Goal: Information Seeking & Learning: Check status

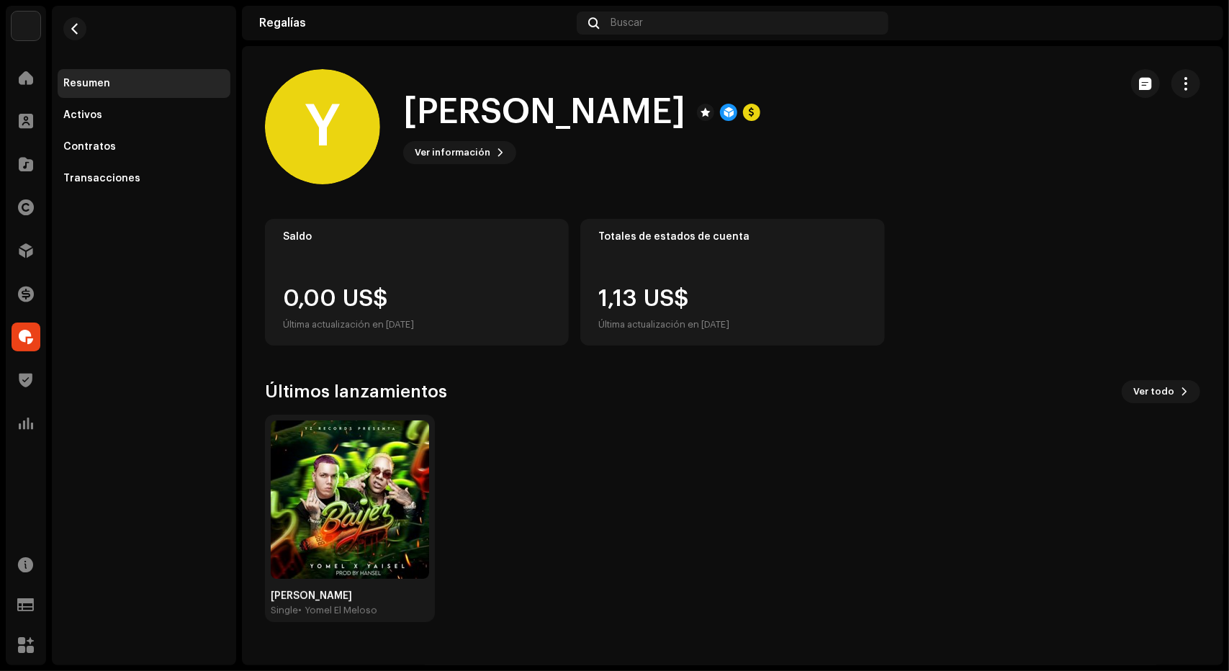
drag, startPoint x: 608, startPoint y: 299, endPoint x: 760, endPoint y: 331, distance: 155.4
click at [760, 331] on div "1,13 US$ Última actualización en [DATE]" at bounding box center [733, 310] width 268 height 46
drag, startPoint x: 760, startPoint y: 331, endPoint x: 601, endPoint y: 291, distance: 164.2
click at [601, 291] on div "1,13 US$ Última actualización en [DATE]" at bounding box center [733, 310] width 268 height 46
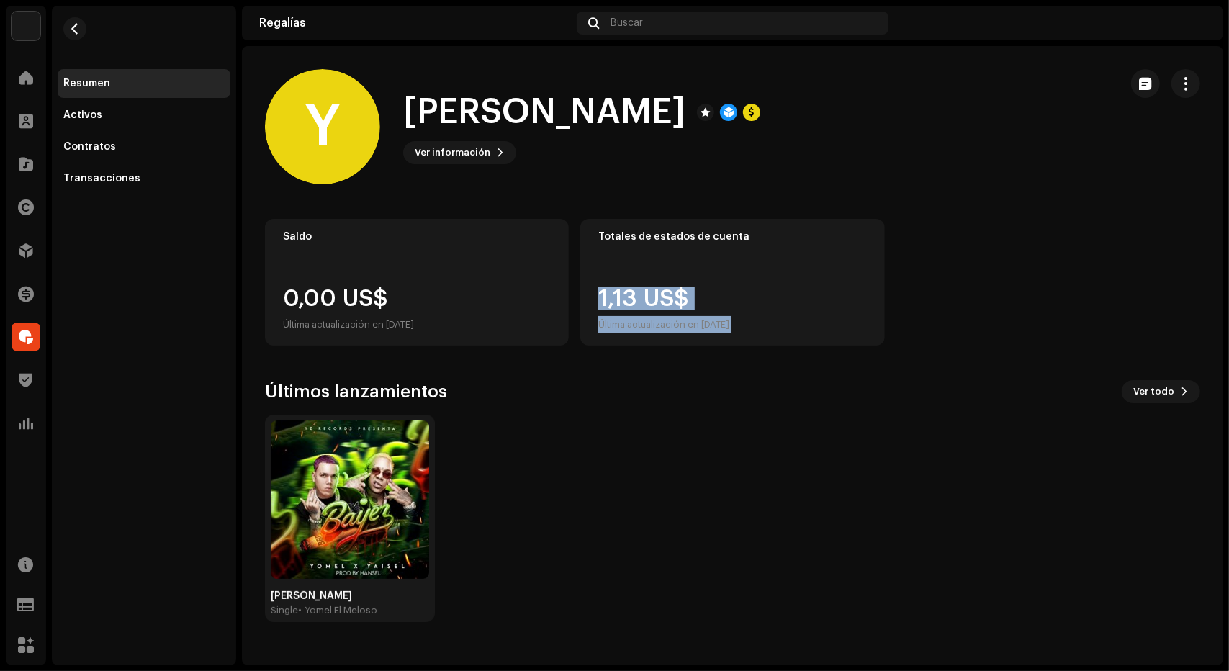
click at [601, 291] on div "1,13 US$ Última actualización en [DATE]" at bounding box center [664, 310] width 131 height 46
drag, startPoint x: 601, startPoint y: 291, endPoint x: 765, endPoint y: 332, distance: 169.3
click at [765, 332] on div "1,13 US$ Última actualización en [DATE]" at bounding box center [733, 310] width 268 height 46
drag, startPoint x: 765, startPoint y: 332, endPoint x: 591, endPoint y: 297, distance: 177.1
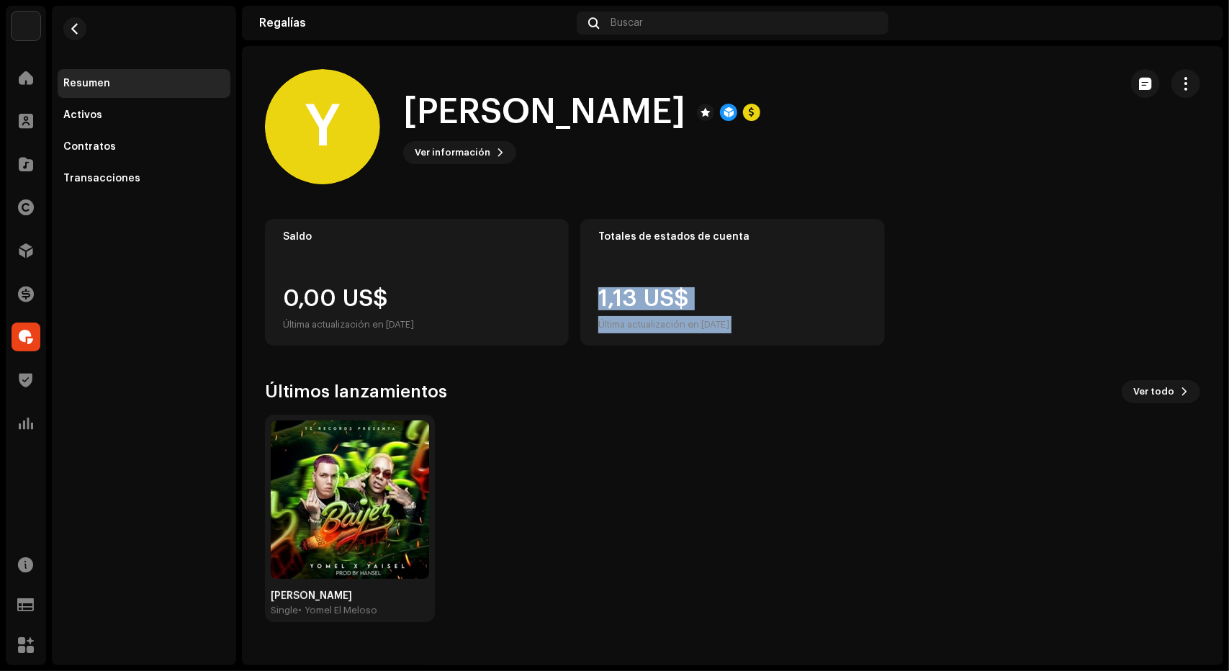
click at [591, 297] on div "Totales de estados de cuenta 1,13 US$ Última actualización en [DATE]" at bounding box center [733, 282] width 304 height 127
drag, startPoint x: 591, startPoint y: 297, endPoint x: 812, endPoint y: 324, distance: 222.8
click at [812, 324] on div "Totales de estados de cuenta 1,13 US$ Última actualización en [DATE]" at bounding box center [733, 282] width 304 height 127
click at [812, 324] on div "1,13 US$ Última actualización en [DATE]" at bounding box center [733, 310] width 268 height 46
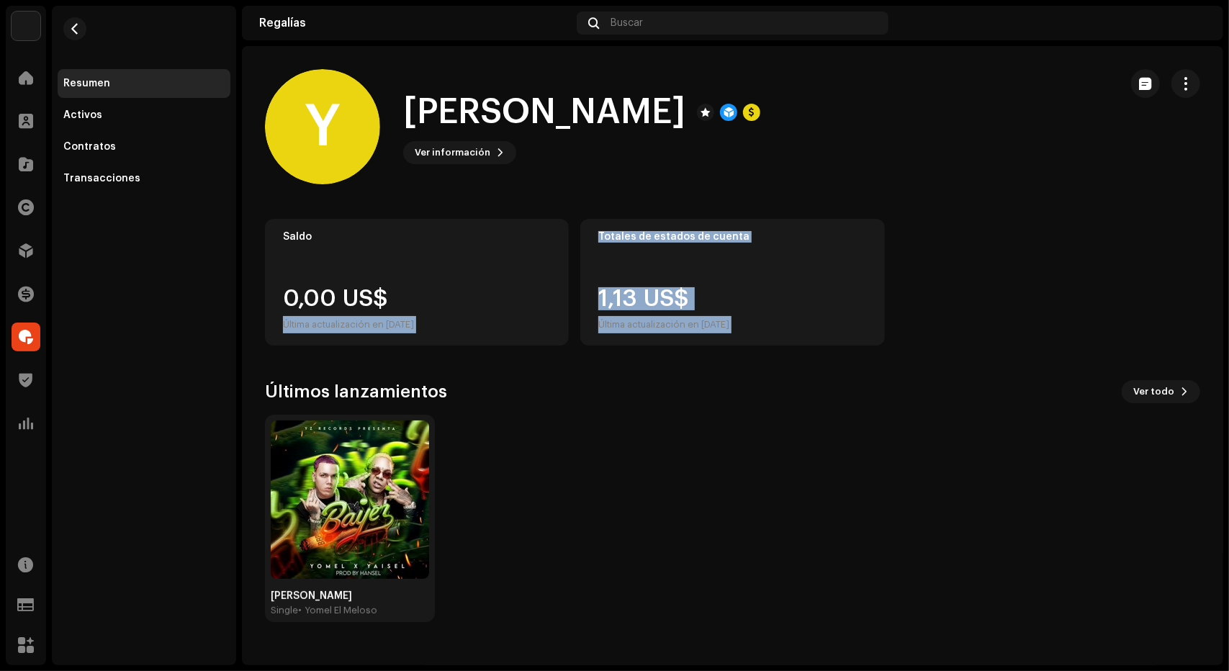
drag, startPoint x: 812, startPoint y: 324, endPoint x: 547, endPoint y: 282, distance: 269.0
click at [547, 282] on div "Saldo 0,00 US$ Última actualización en [DATE] Totales de estados de cuenta 1,13…" at bounding box center [733, 282] width 936 height 127
drag, startPoint x: 248, startPoint y: 220, endPoint x: 812, endPoint y: 335, distance: 576.3
click at [812, 335] on div "Saldo 0,00 US$ Última actualización en [DATE] Totales de estados de cuenta 1,13…" at bounding box center [733, 420] width 982 height 403
click at [812, 335] on div "Totales de estados de cuenta 1,13 US$ Última actualización en [DATE]" at bounding box center [733, 282] width 304 height 127
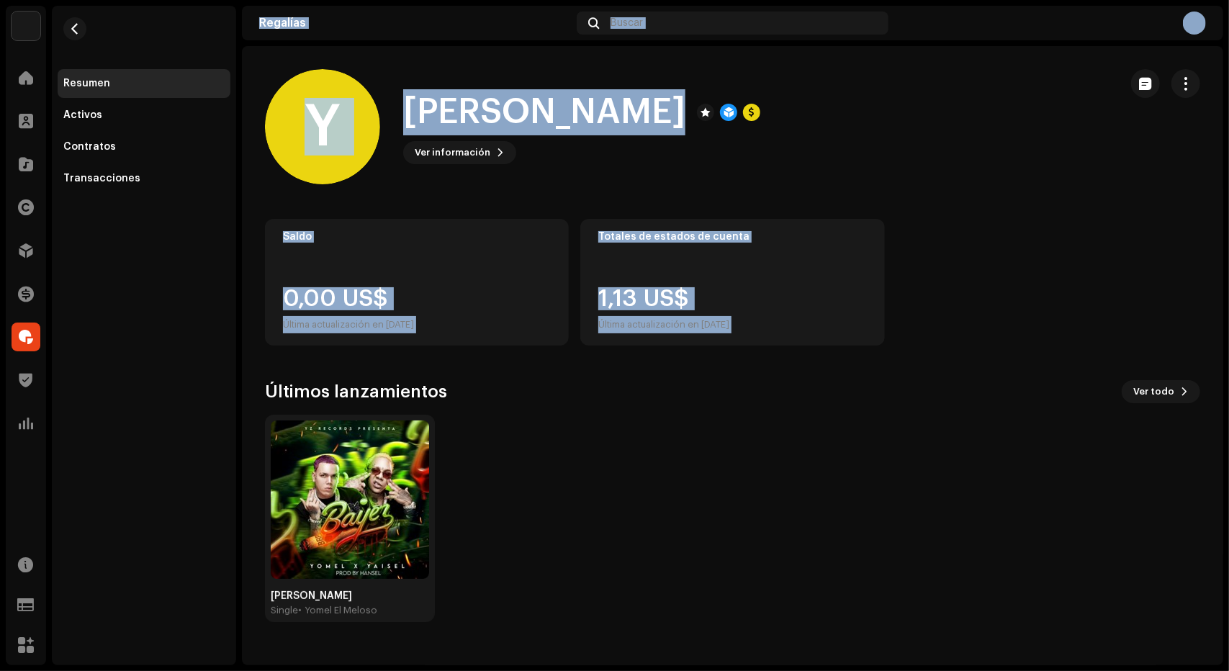
drag, startPoint x: 812, startPoint y: 335, endPoint x: 216, endPoint y: 239, distance: 604.0
click at [216, 239] on div "Vibe Global Music LLC Inicio Clientes Catálogo Derechos Distribución Financiar …" at bounding box center [614, 335] width 1229 height 671
click at [216, 239] on div "Resumen Activos Contratos Transacciones" at bounding box center [144, 336] width 184 height 660
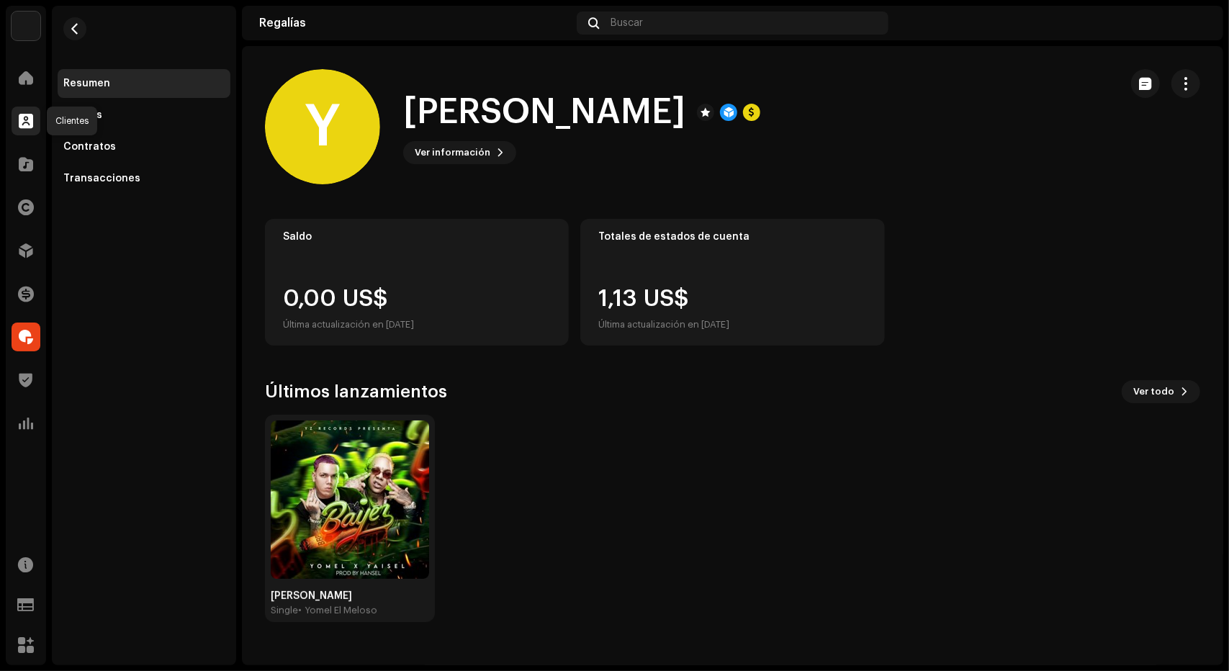
click at [22, 115] on span at bounding box center [26, 121] width 14 height 12
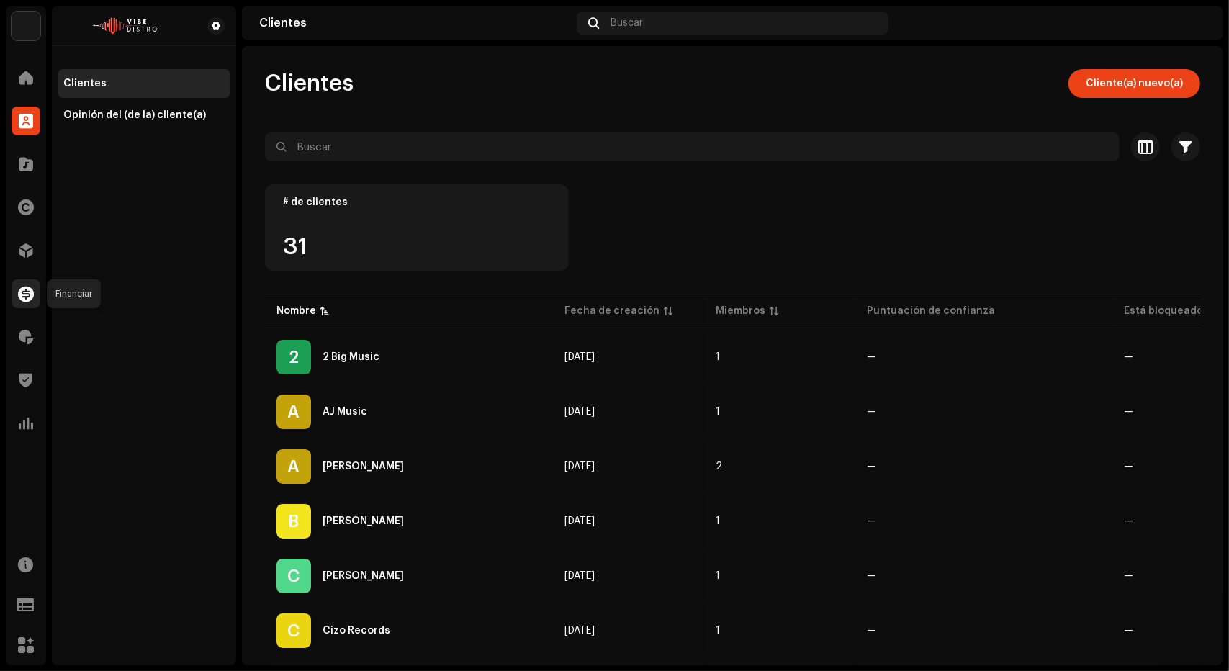
click at [35, 293] on div at bounding box center [26, 293] width 29 height 29
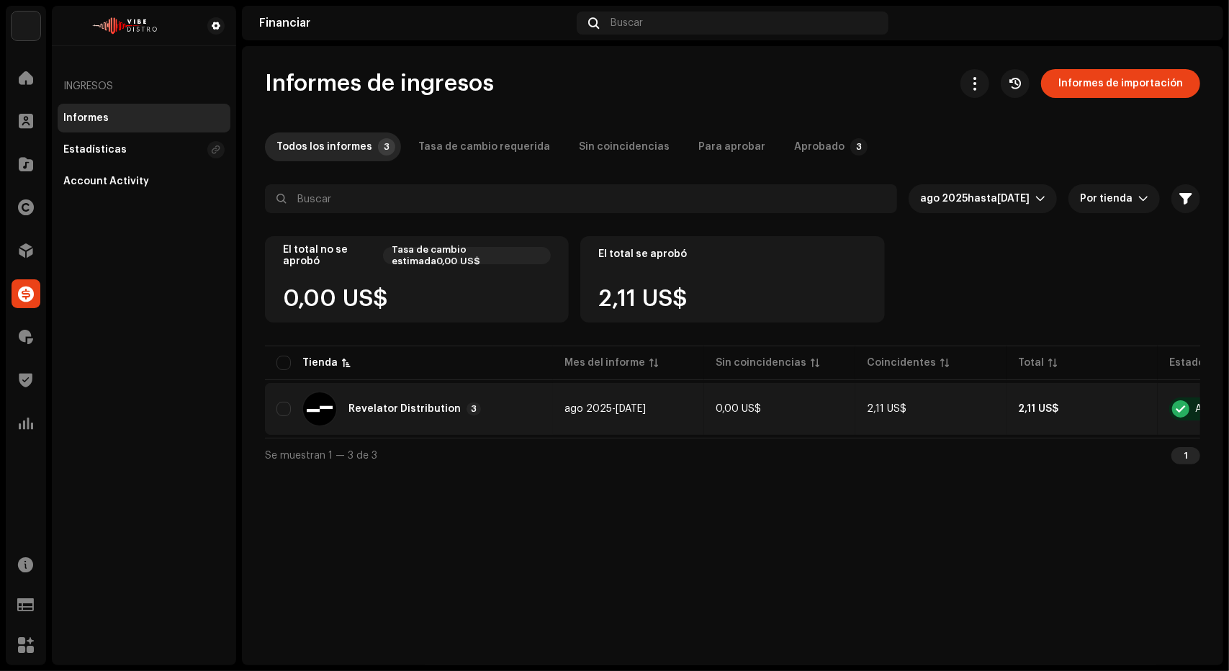
click at [529, 398] on div "Revelator Distribution 3" at bounding box center [409, 409] width 265 height 35
